Goal: Task Accomplishment & Management: Use online tool/utility

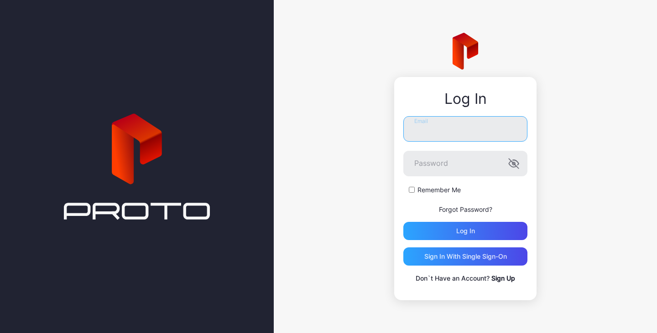
drag, startPoint x: 433, startPoint y: 124, endPoint x: 427, endPoint y: 114, distance: 11.0
click at [433, 124] on input "Email" at bounding box center [465, 129] width 124 height 26
type input "**********"
click at [403, 222] on button "Log in" at bounding box center [465, 231] width 124 height 18
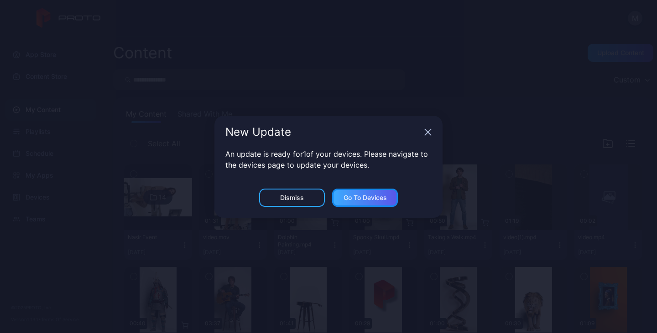
click at [383, 201] on div "Go to devices" at bounding box center [364, 197] width 43 height 7
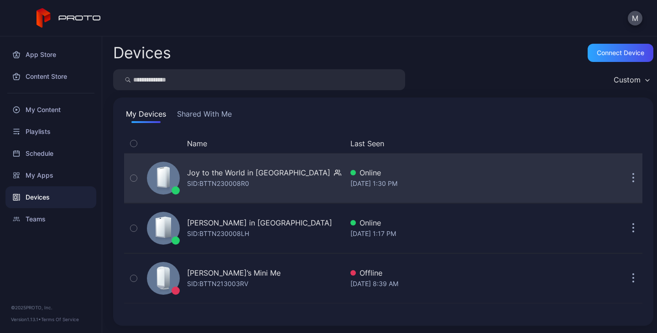
click at [624, 173] on button "button" at bounding box center [633, 178] width 18 height 18
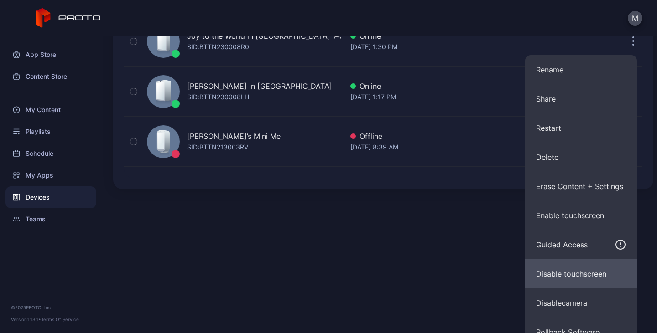
scroll to position [151, 0]
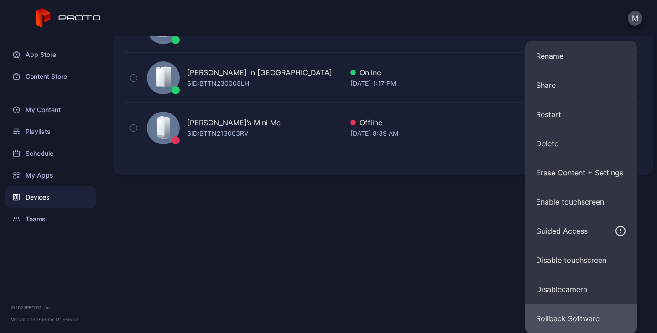
click at [566, 321] on button "Rollback Software" at bounding box center [581, 318] width 112 height 29
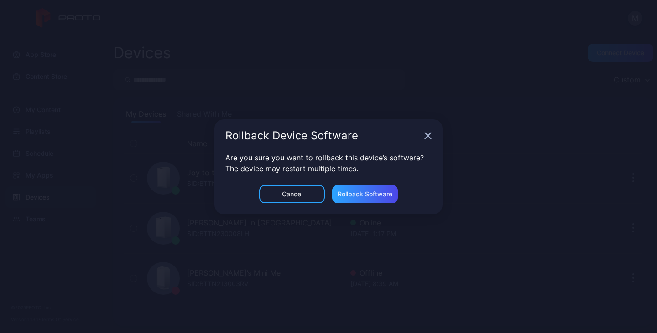
scroll to position [0, 0]
click at [375, 192] on div "Rollback Software" at bounding box center [365, 194] width 55 height 7
